Goal: Information Seeking & Learning: Compare options

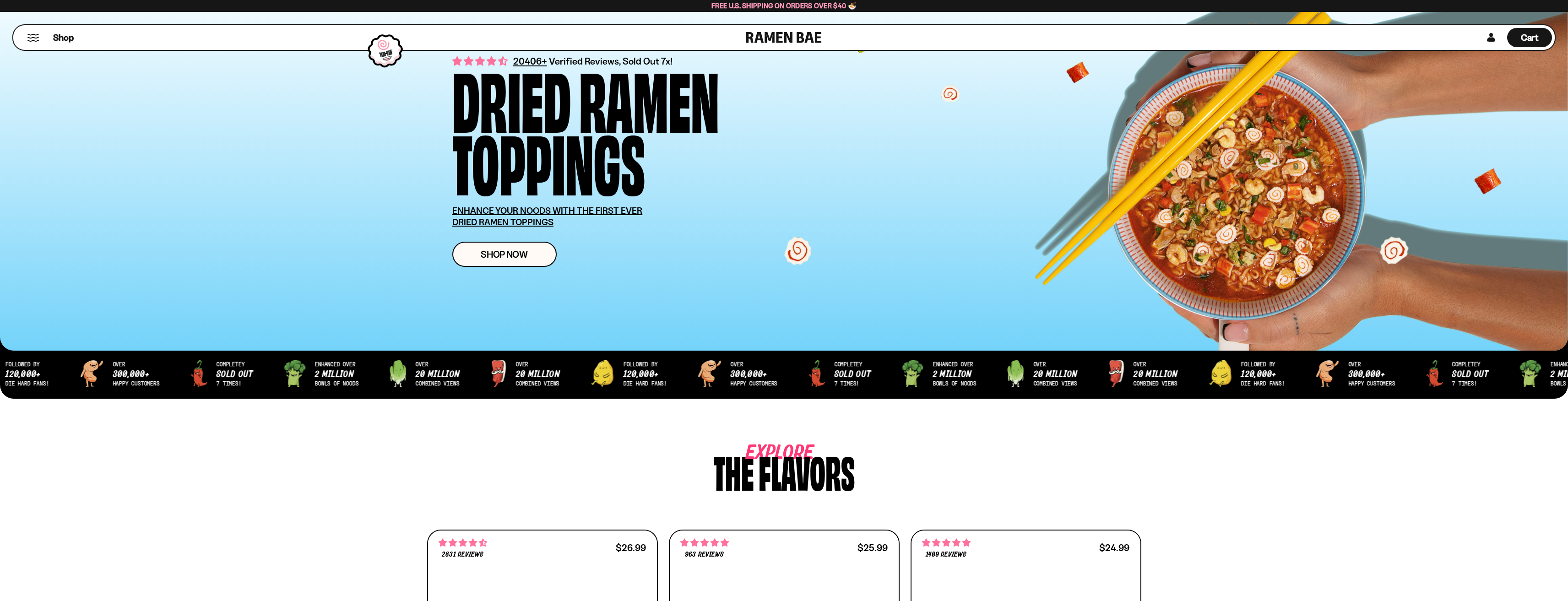
scroll to position [381, 0]
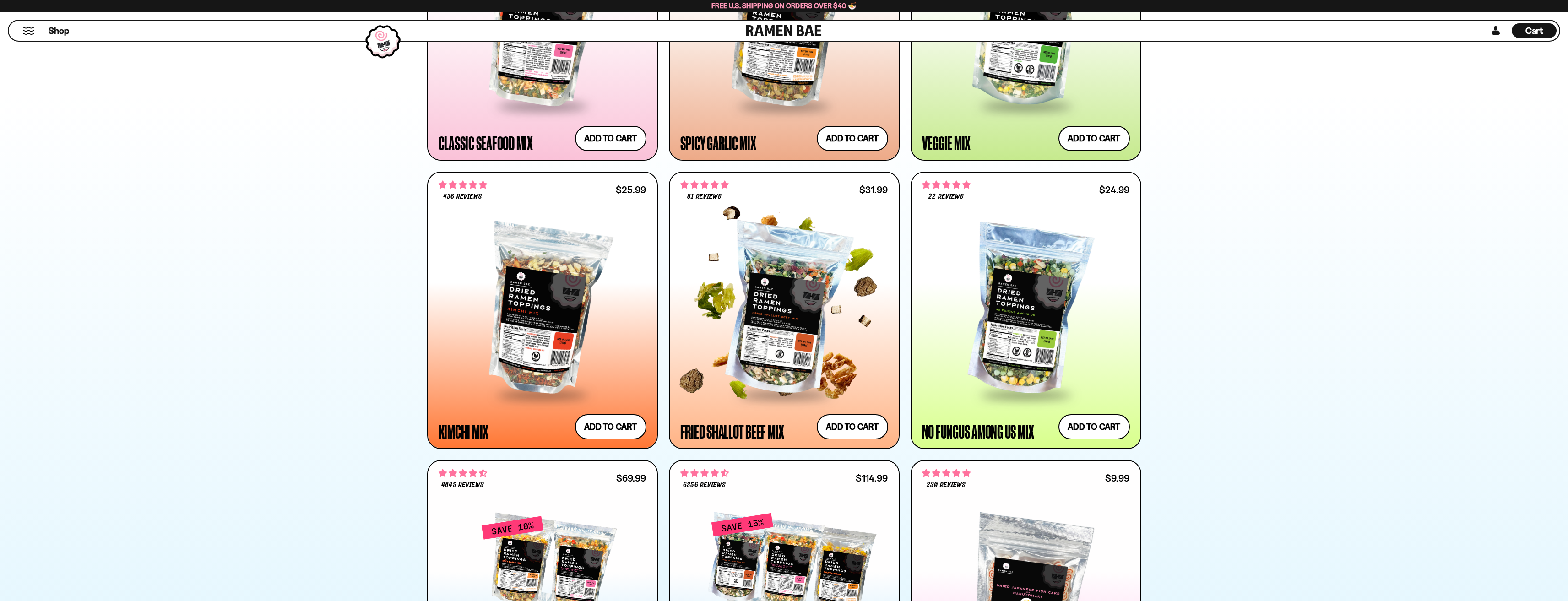
scroll to position [686, 0]
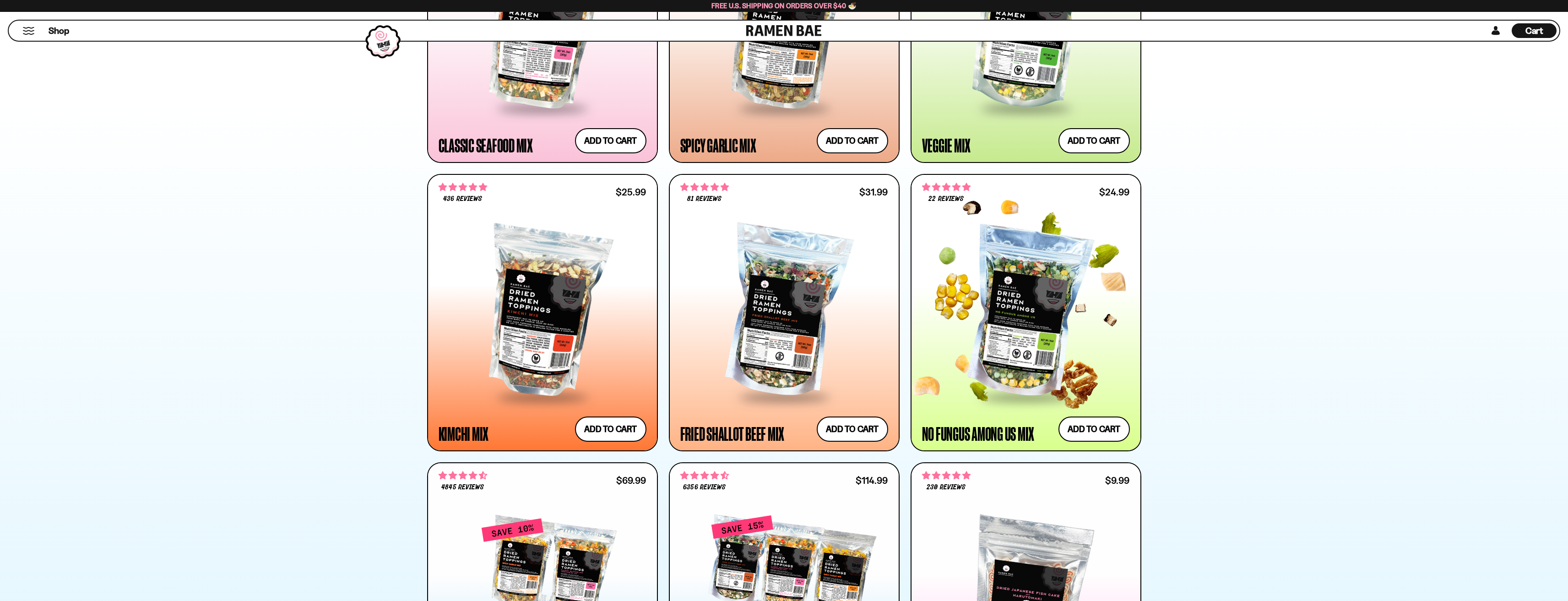
click at [1023, 333] on div at bounding box center [1026, 313] width 208 height 167
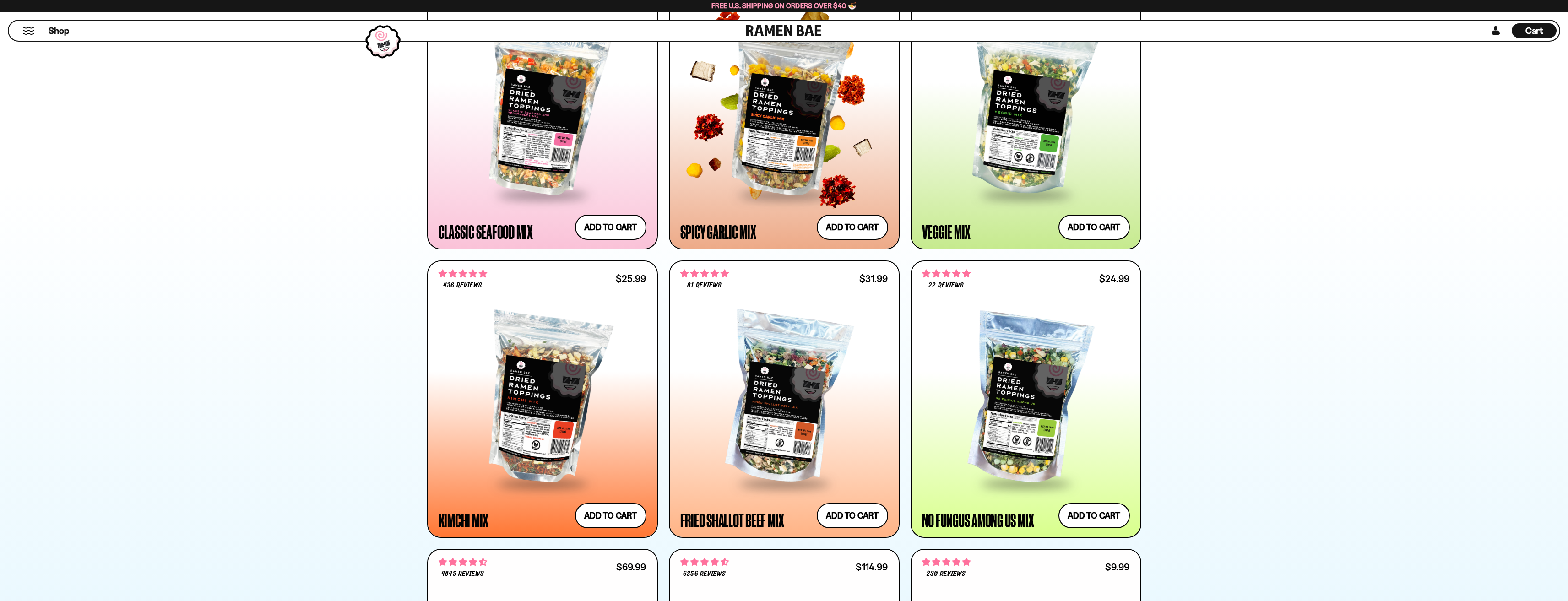
scroll to position [610, 0]
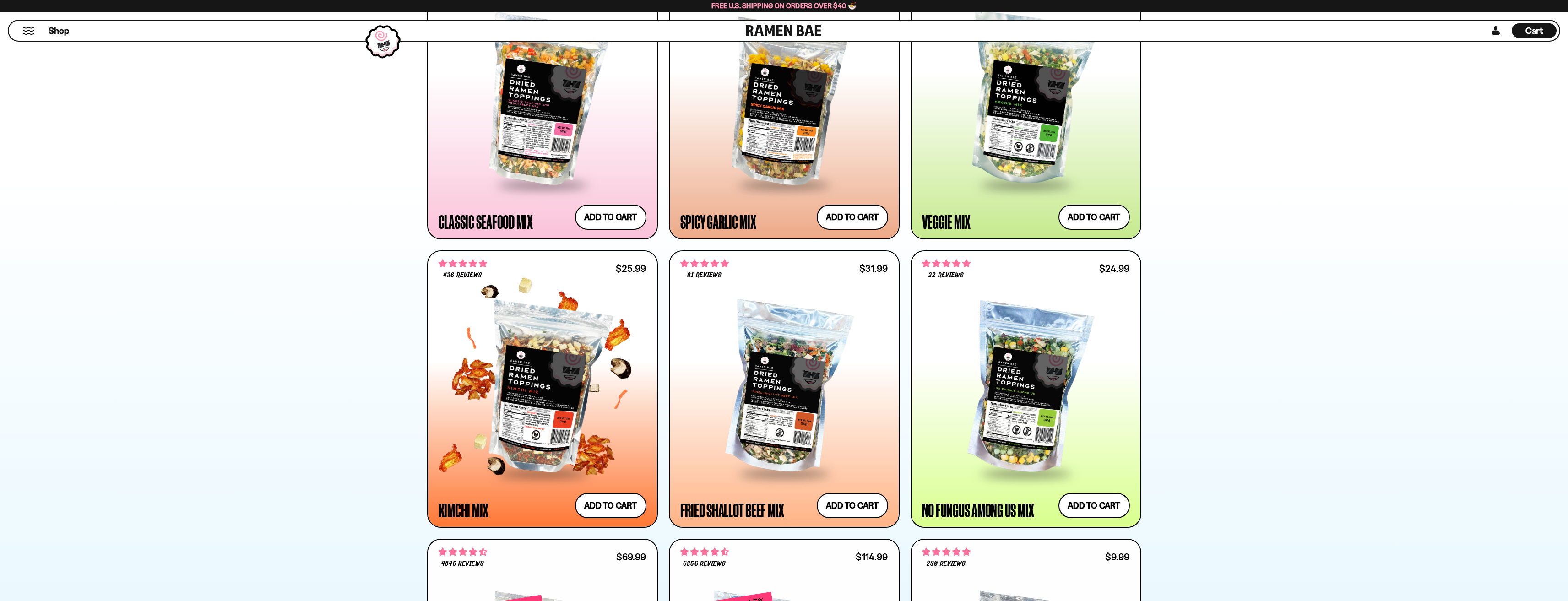
click at [523, 389] on div at bounding box center [542, 389] width 208 height 167
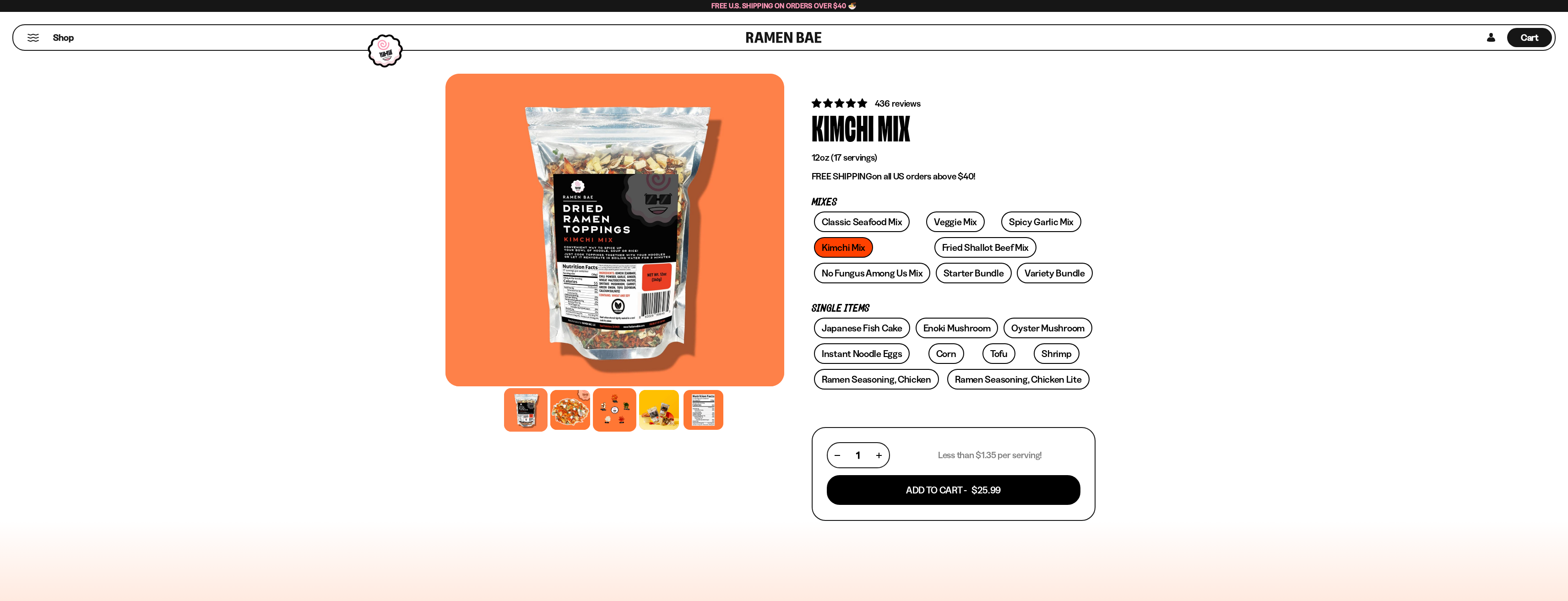
click at [609, 411] on div at bounding box center [614, 409] width 43 height 43
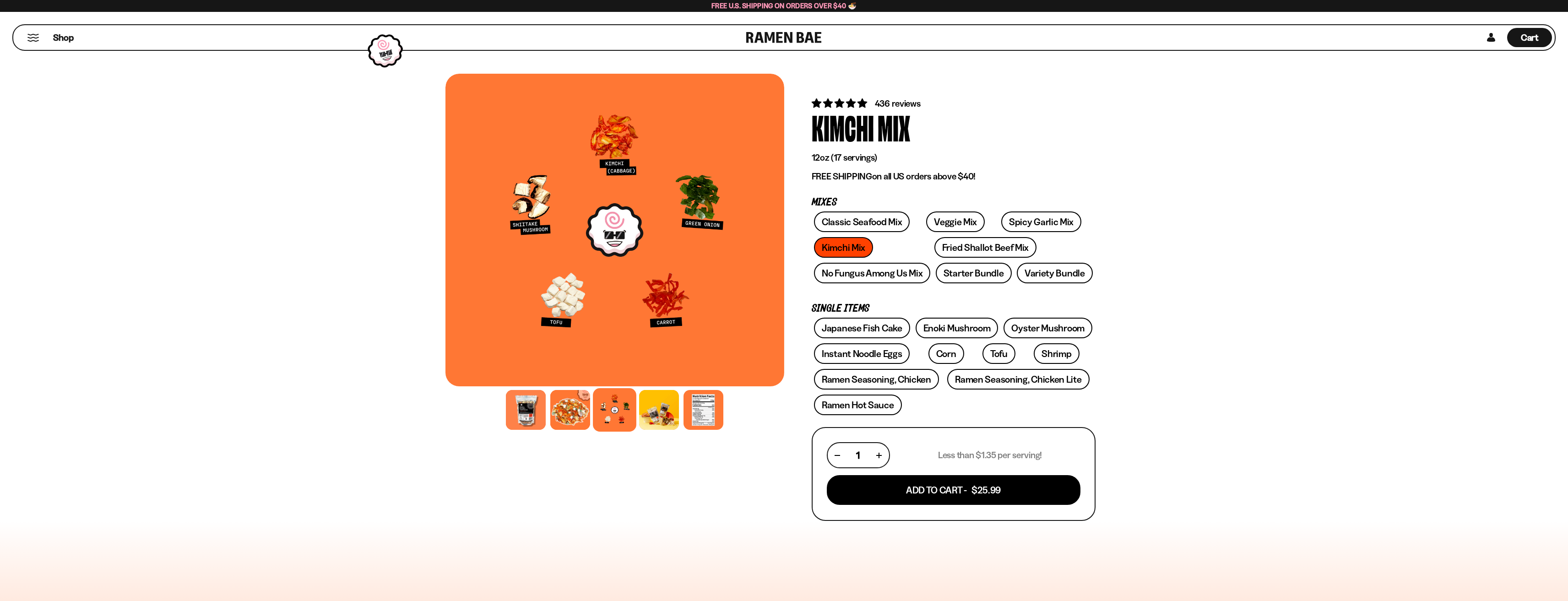
drag, startPoint x: 576, startPoint y: 330, endPoint x: 579, endPoint y: 335, distance: 5.8
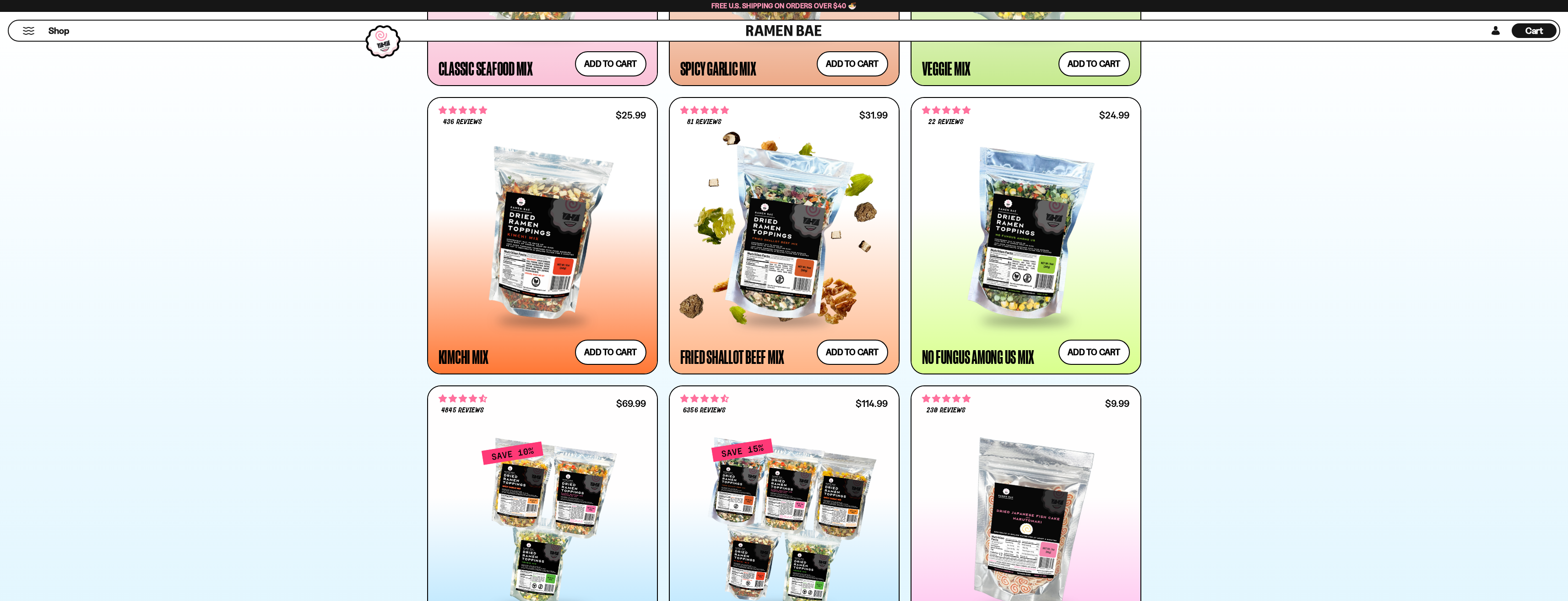
scroll to position [610, 0]
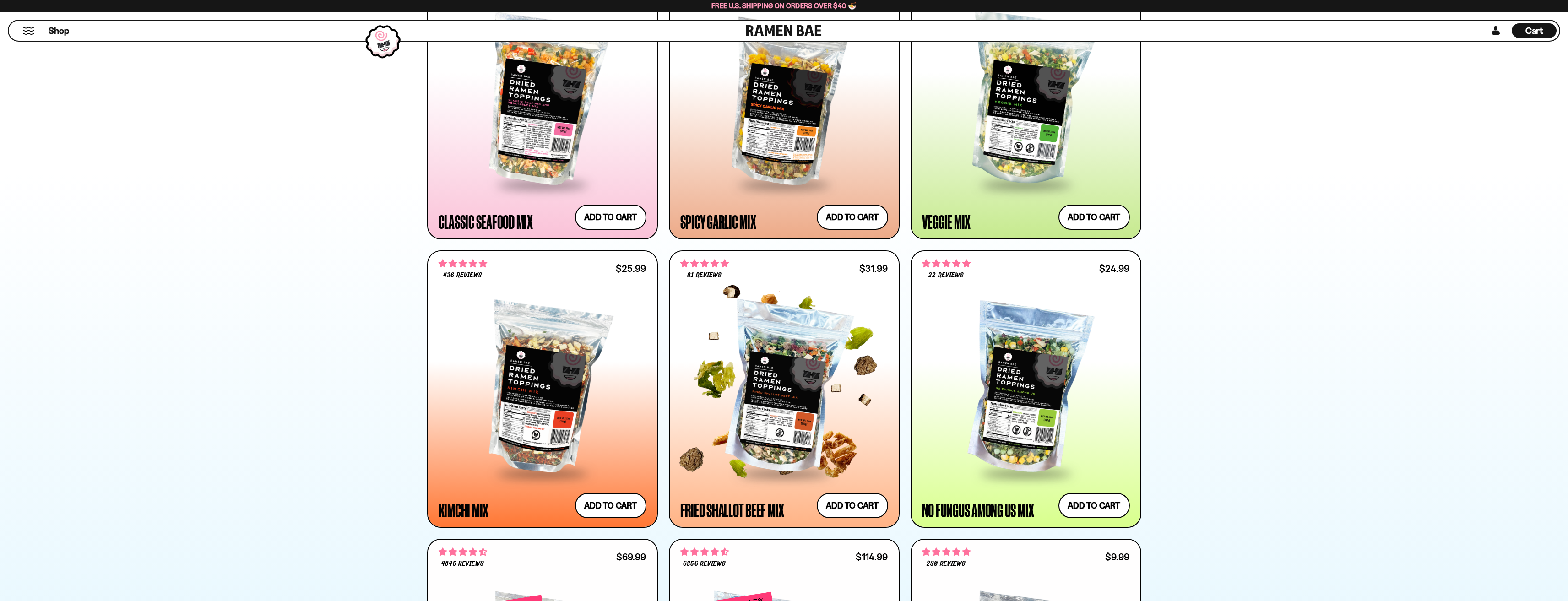
click at [812, 390] on div at bounding box center [784, 389] width 208 height 167
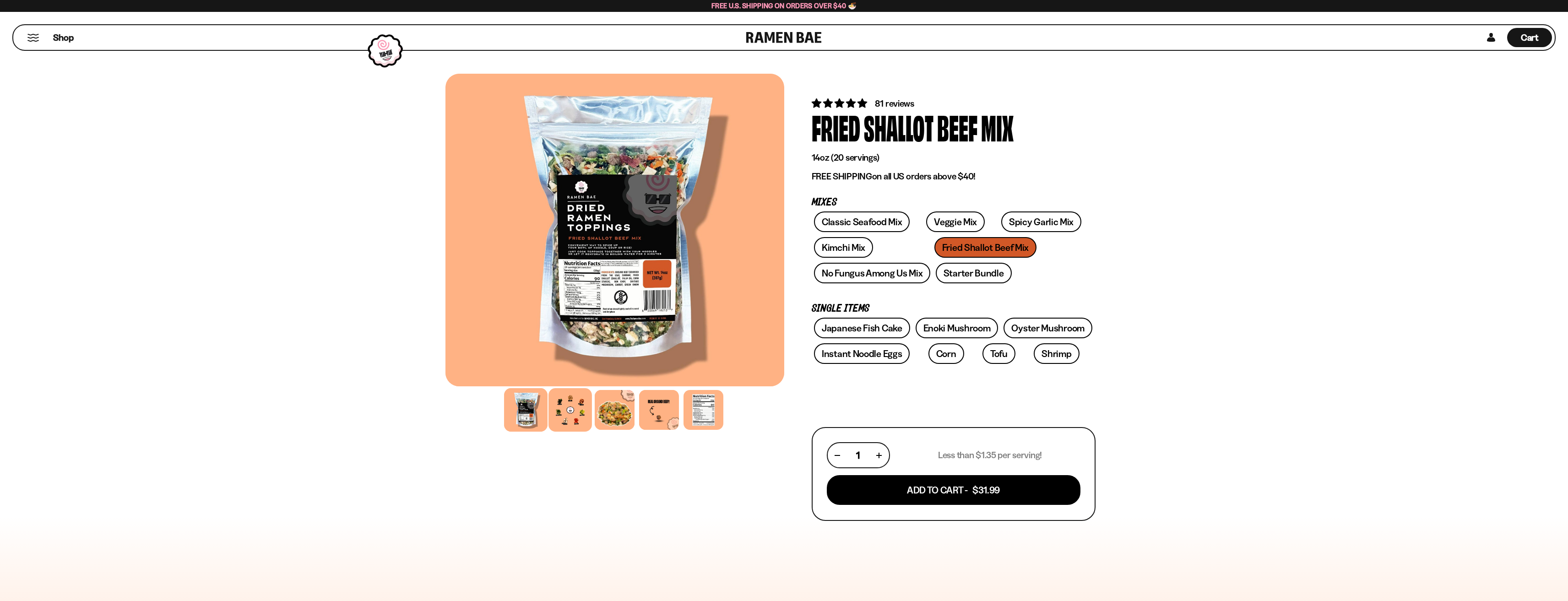
click at [581, 398] on div at bounding box center [570, 409] width 43 height 43
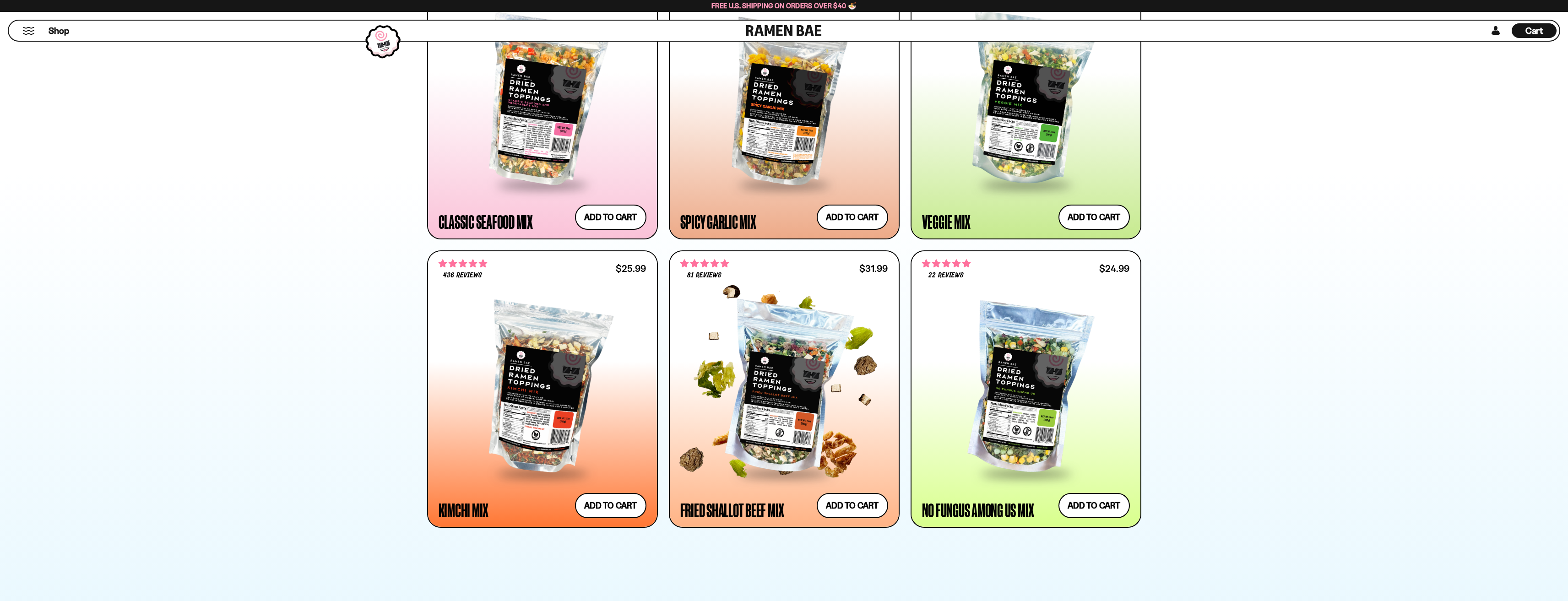
scroll to position [305, 0]
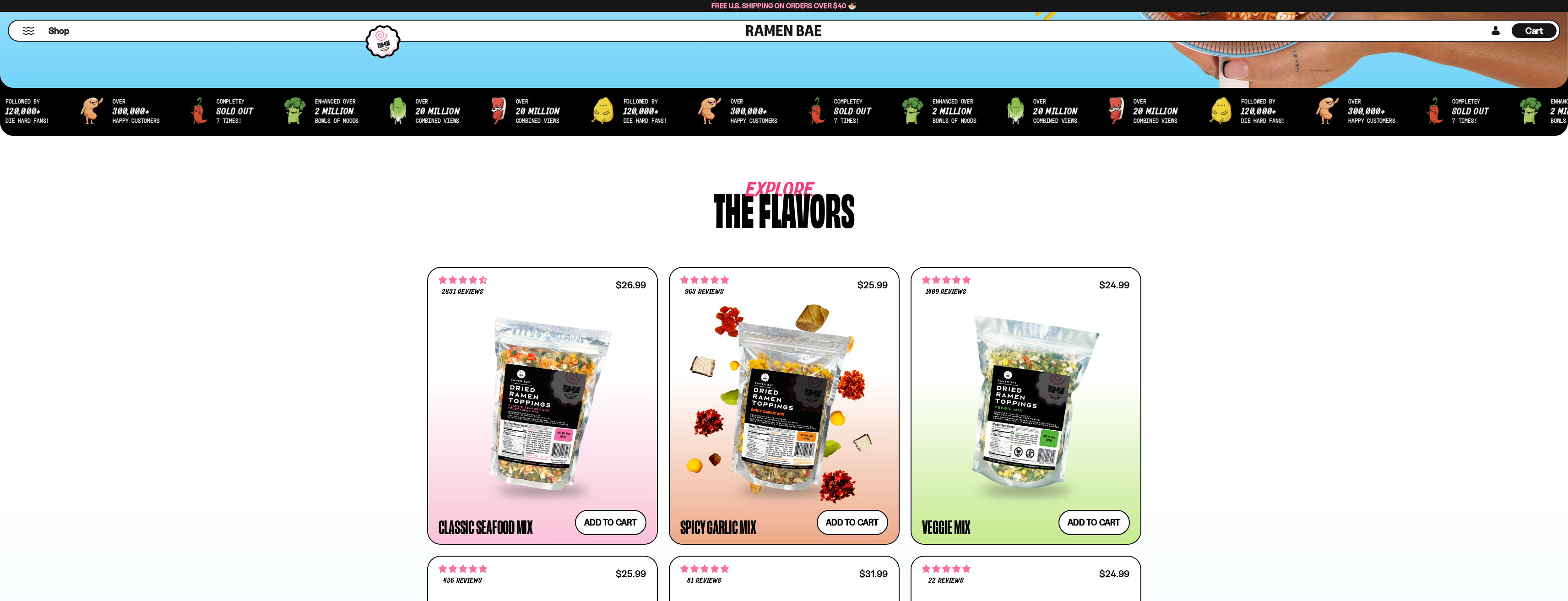
click at [786, 451] on div at bounding box center [784, 405] width 208 height 167
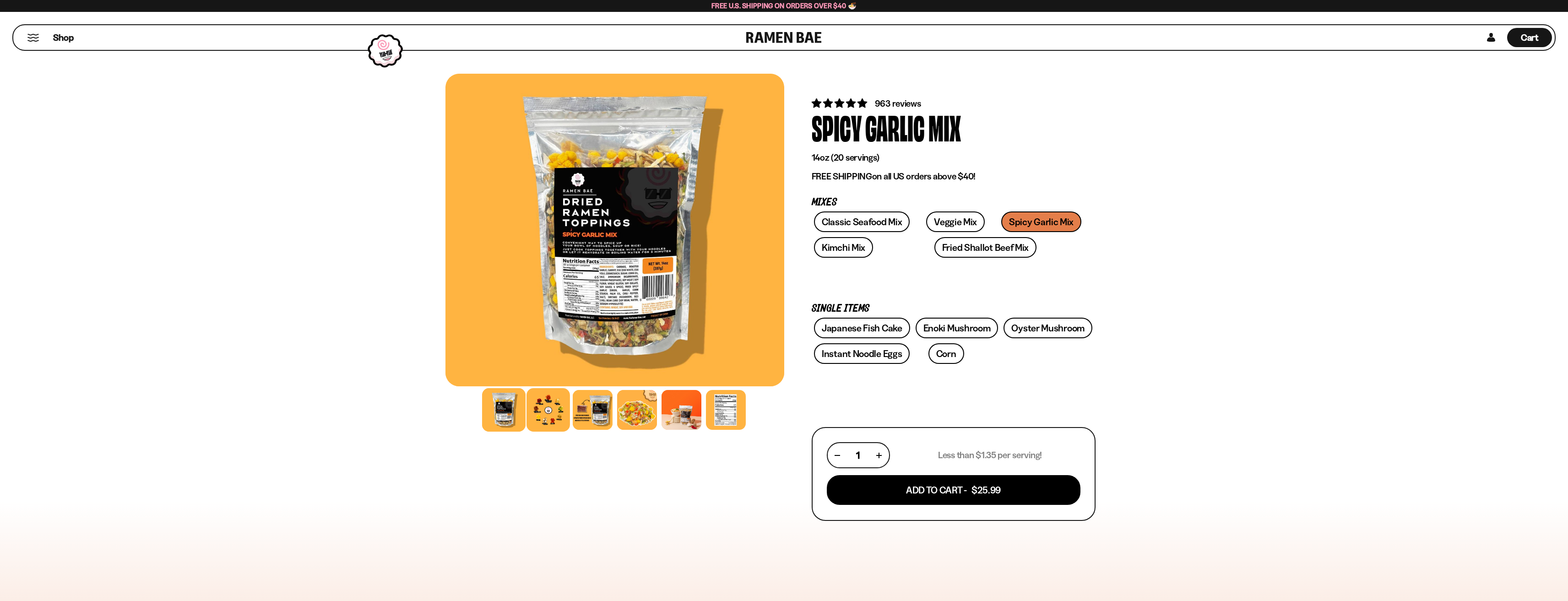
click at [540, 403] on div at bounding box center [548, 409] width 43 height 43
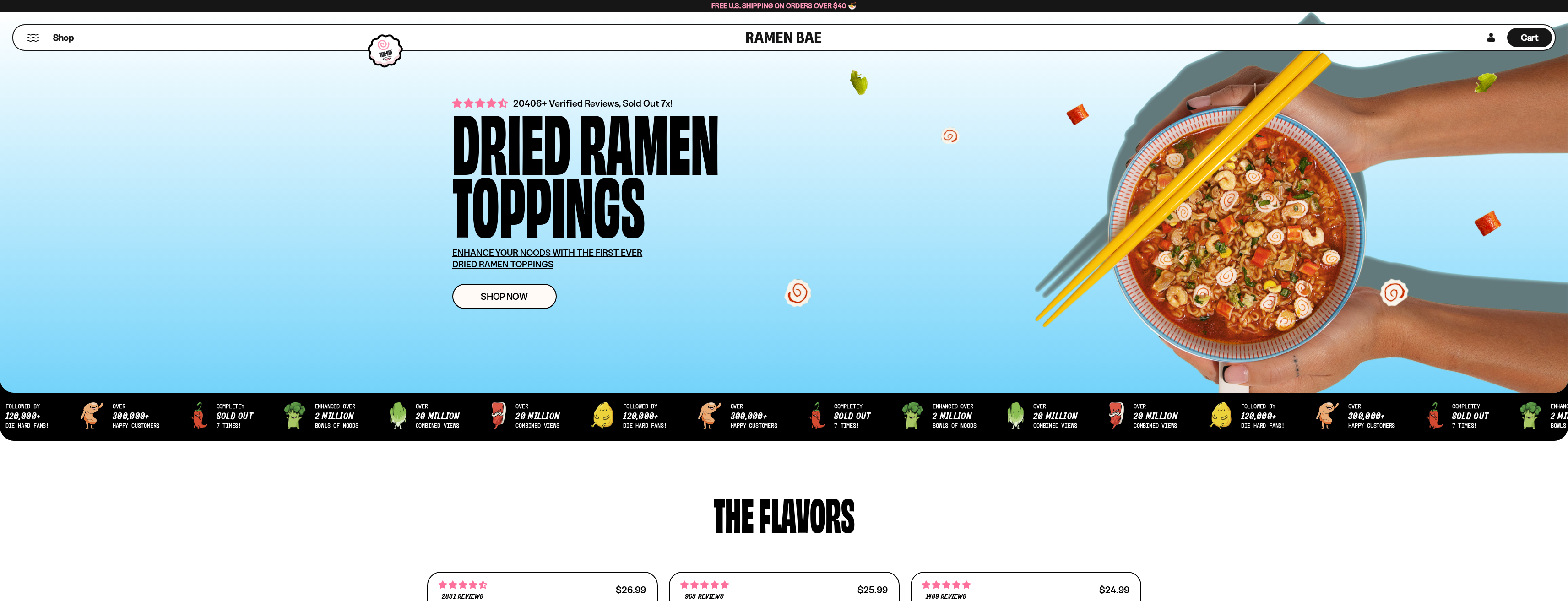
scroll to position [305, 0]
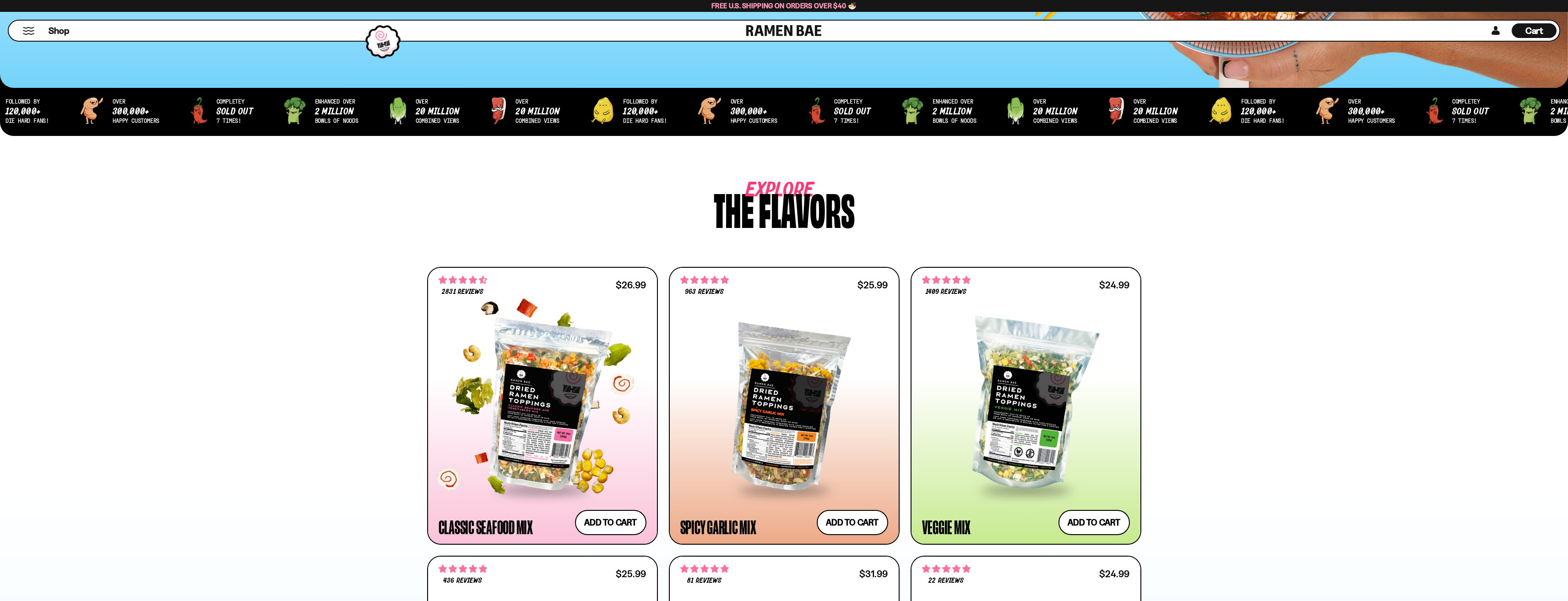
click at [542, 418] on div at bounding box center [542, 405] width 208 height 167
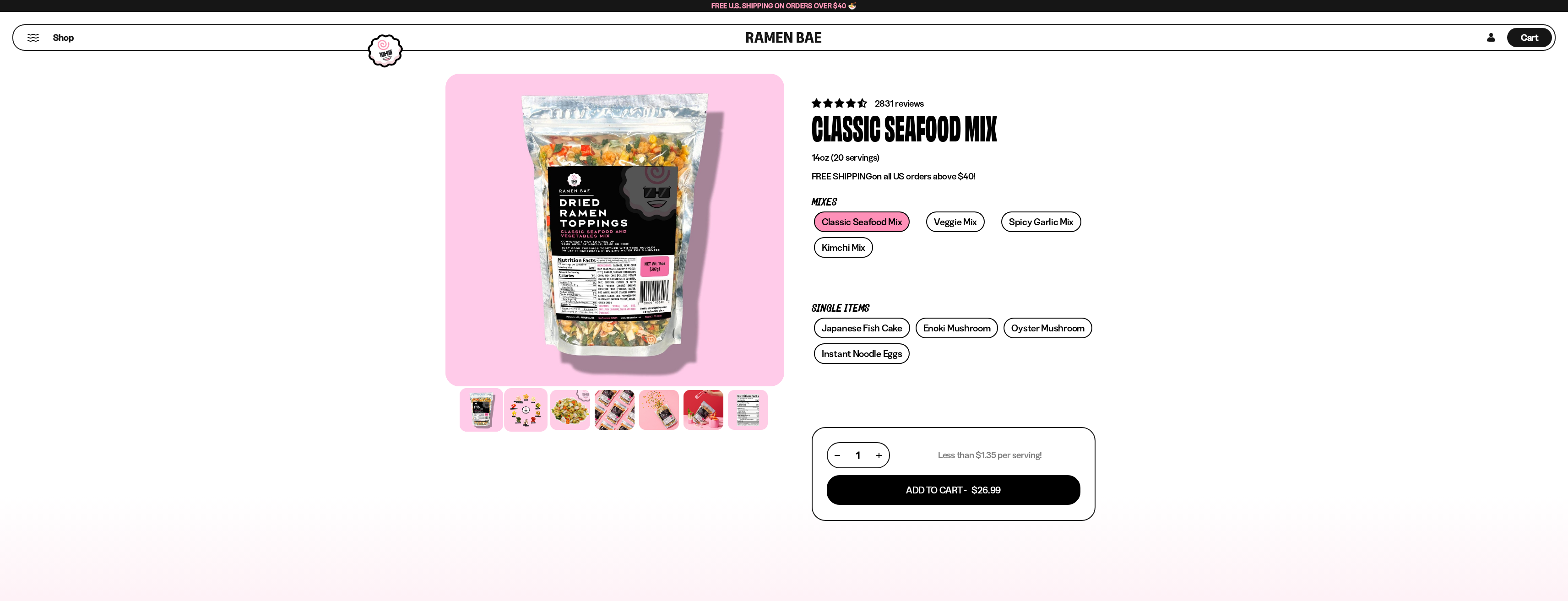
click at [533, 409] on div at bounding box center [525, 409] width 43 height 43
